Goal: Task Accomplishment & Management: Manage account settings

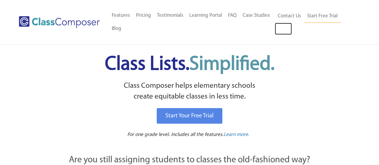
click at [281, 29] on link "Log In" at bounding box center [283, 29] width 17 height 12
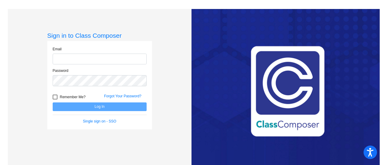
type input "[EMAIL_ADDRESS][DOMAIN_NAME]"
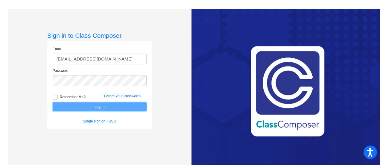
click at [100, 104] on button "Log In" at bounding box center [100, 106] width 94 height 9
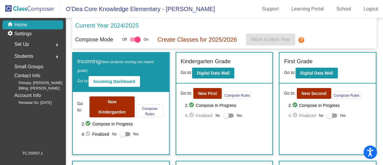
click at [137, 10] on span "O'Dea Core Knowledge Elementary - Carlee" at bounding box center [137, 9] width 155 height 10
click at [342, 10] on link "School" at bounding box center [344, 9] width 24 height 10
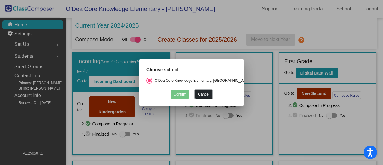
click at [199, 94] on button "Cancel" at bounding box center [203, 94] width 17 height 9
